Goal: Task Accomplishment & Management: Manage account settings

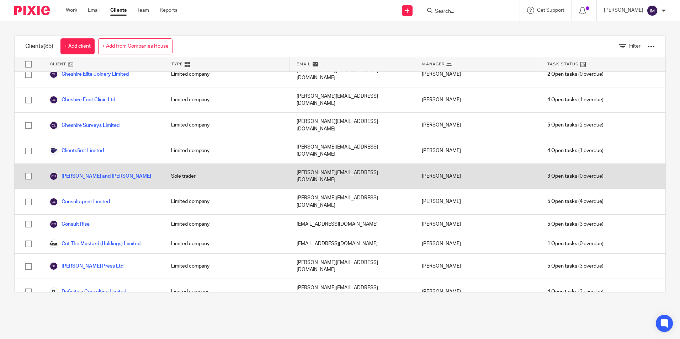
scroll to position [249, 0]
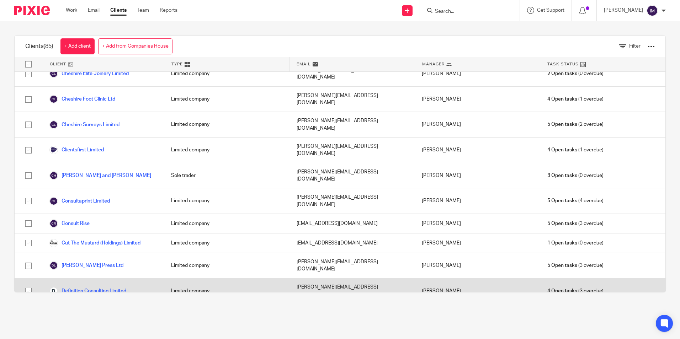
click at [105, 287] on link "Definition Consulting Limited" at bounding box center [87, 291] width 77 height 9
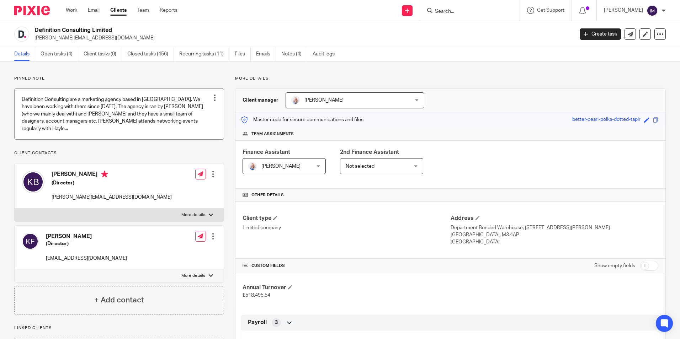
click at [123, 118] on link at bounding box center [119, 114] width 209 height 51
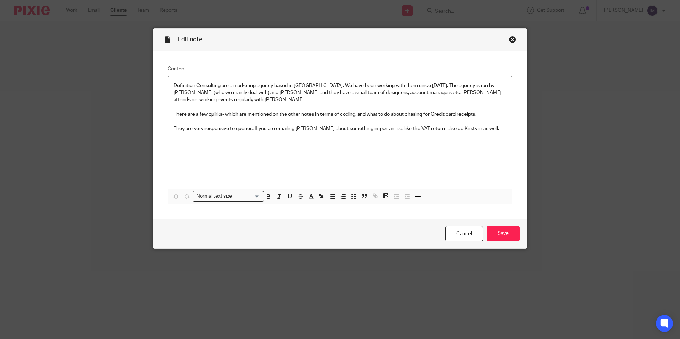
click at [509, 39] on div "Close this dialog window" at bounding box center [512, 39] width 7 height 7
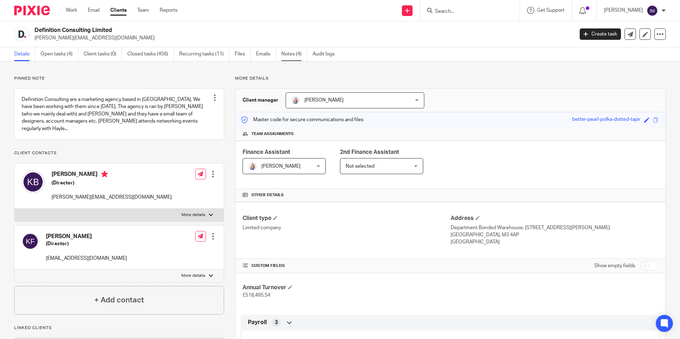
click at [290, 53] on link "Notes (4)" at bounding box center [294, 54] width 26 height 14
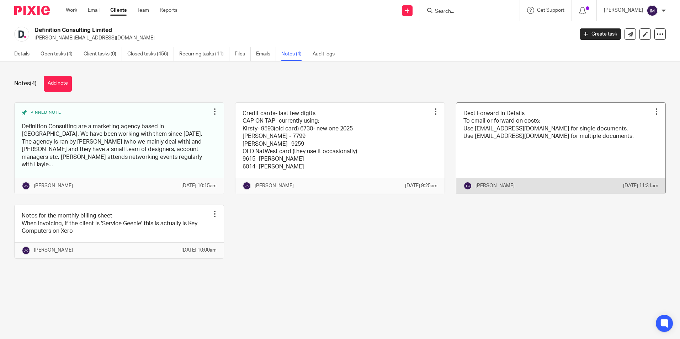
click at [482, 127] on link at bounding box center [560, 148] width 209 height 91
click at [499, 146] on link at bounding box center [560, 148] width 209 height 91
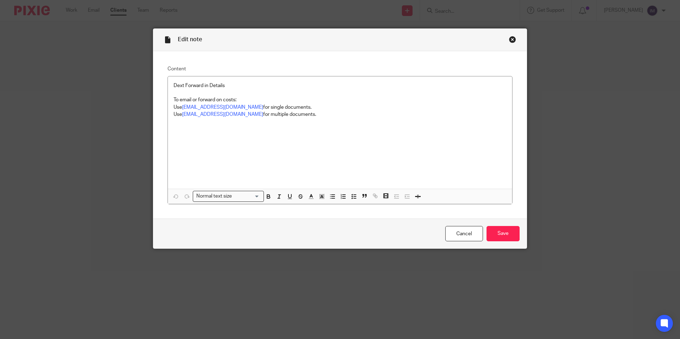
click at [510, 38] on div "Close this dialog window" at bounding box center [512, 39] width 7 height 7
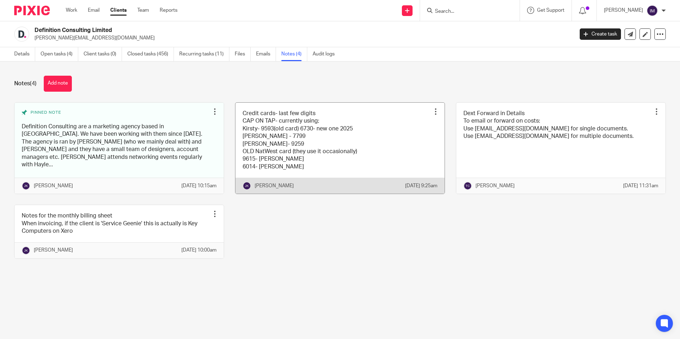
click at [370, 130] on link at bounding box center [340, 148] width 209 height 91
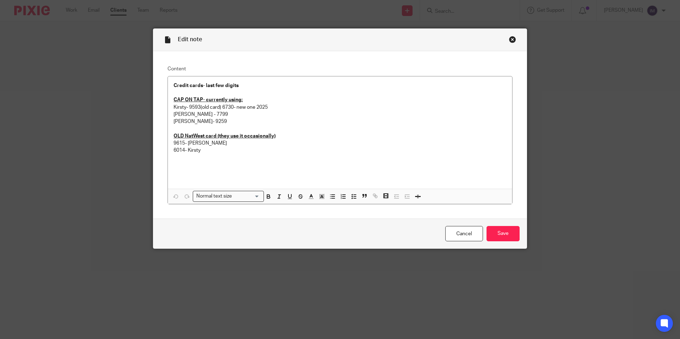
click at [509, 39] on div "Close this dialog window" at bounding box center [512, 39] width 7 height 7
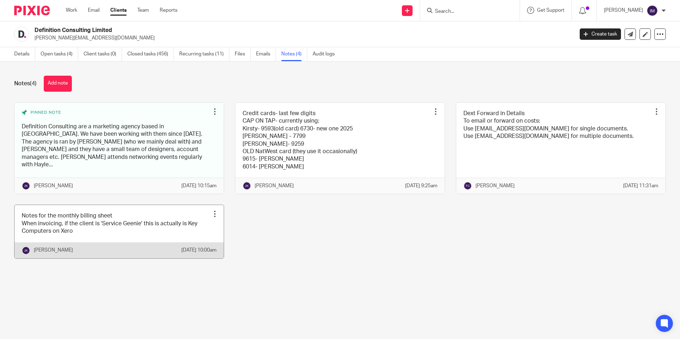
click at [113, 235] on link at bounding box center [119, 231] width 209 height 53
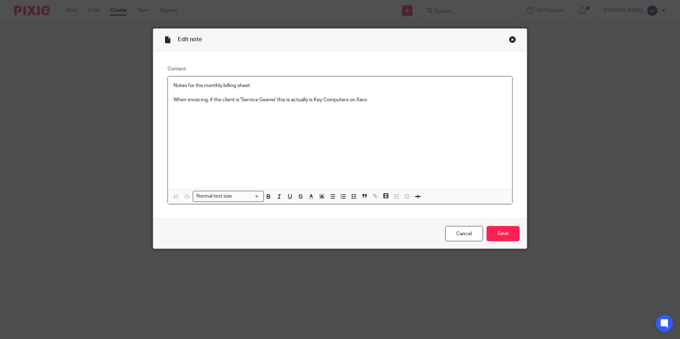
click at [509, 41] on div "Close this dialog window" at bounding box center [512, 39] width 7 height 7
